Goal: Task Accomplishment & Management: Use online tool/utility

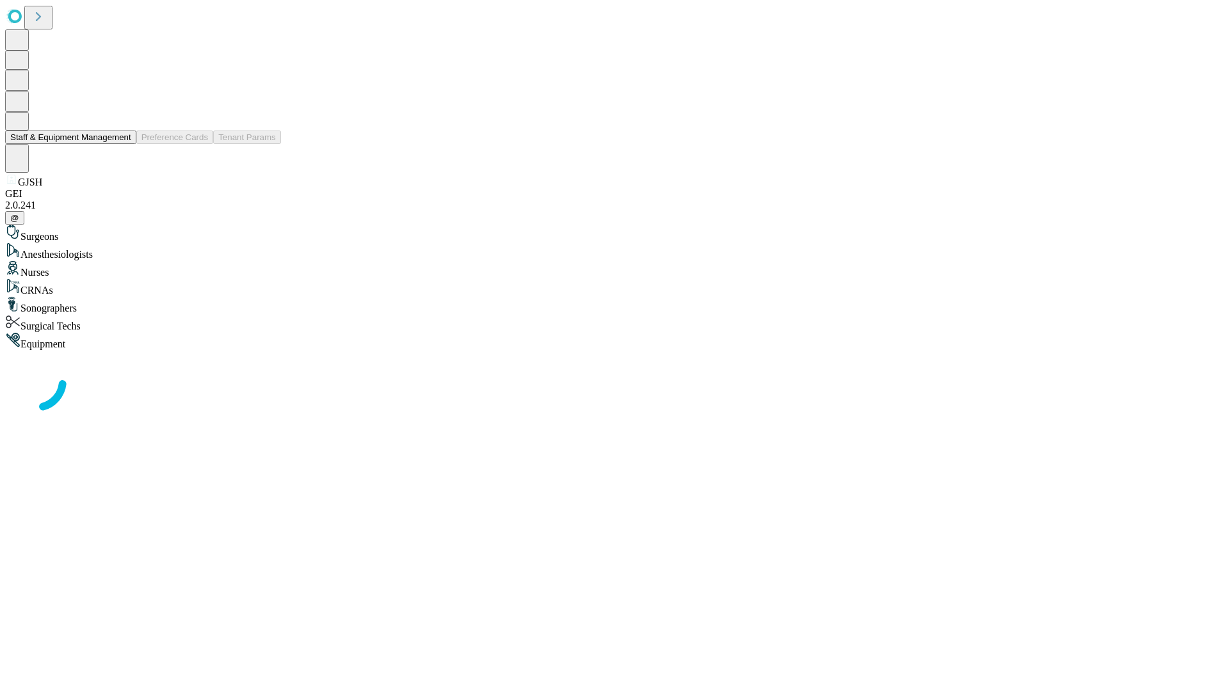
click at [122, 144] on button "Staff & Equipment Management" at bounding box center [70, 137] width 131 height 13
